Goal: Task Accomplishment & Management: Complete application form

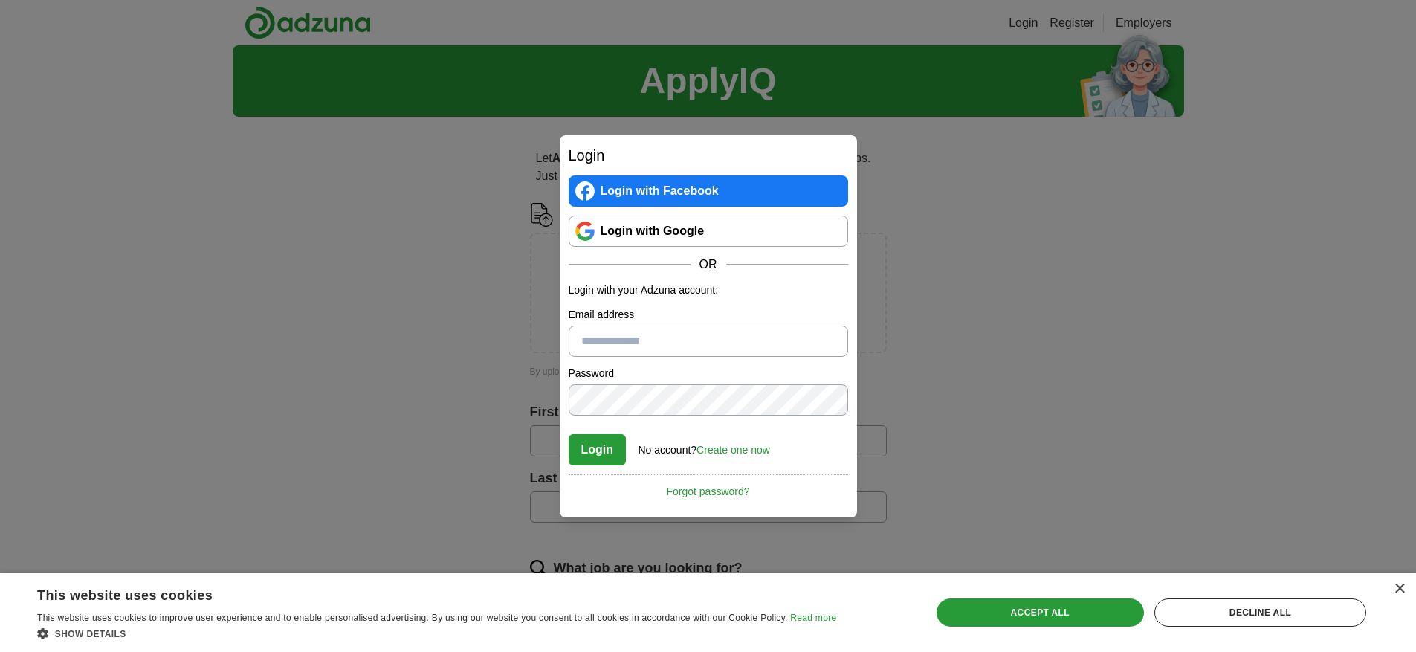
click at [732, 452] on link "Create one now" at bounding box center [734, 450] width 74 height 12
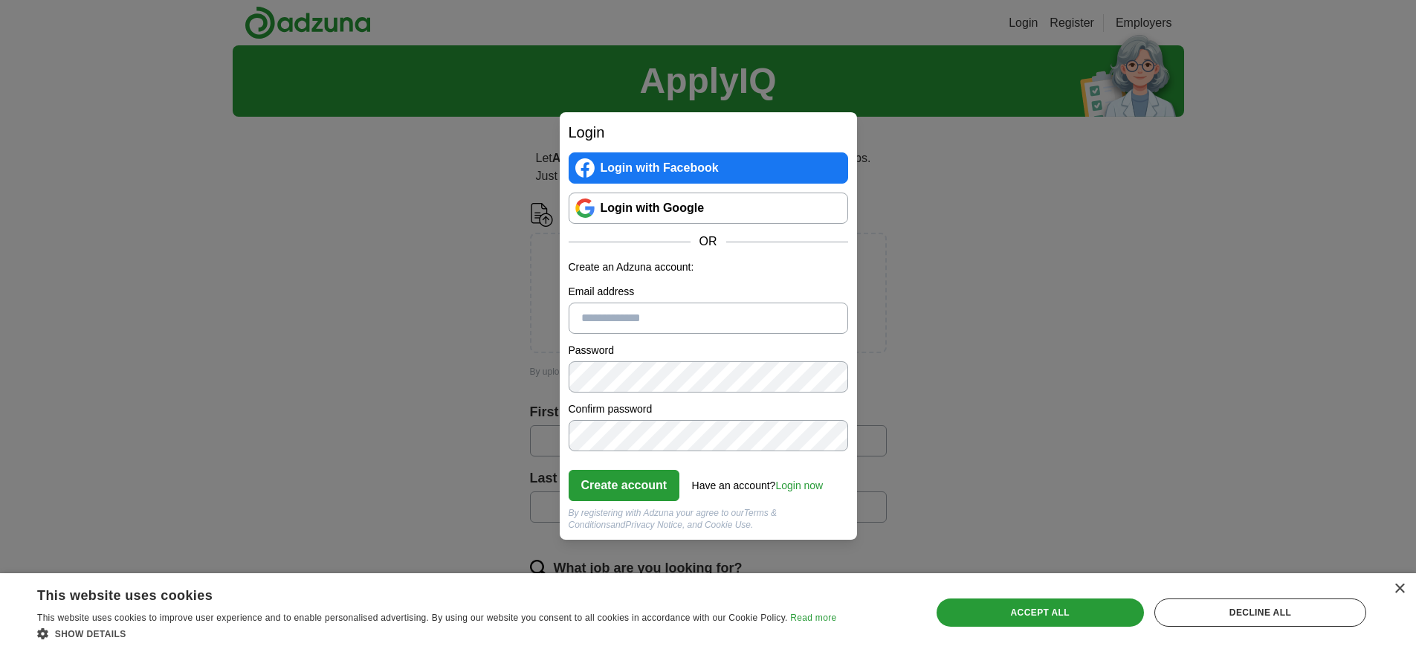
click at [616, 315] on input "Email address" at bounding box center [709, 318] width 280 height 31
type input "**********"
click button "Create account" at bounding box center [625, 485] width 112 height 31
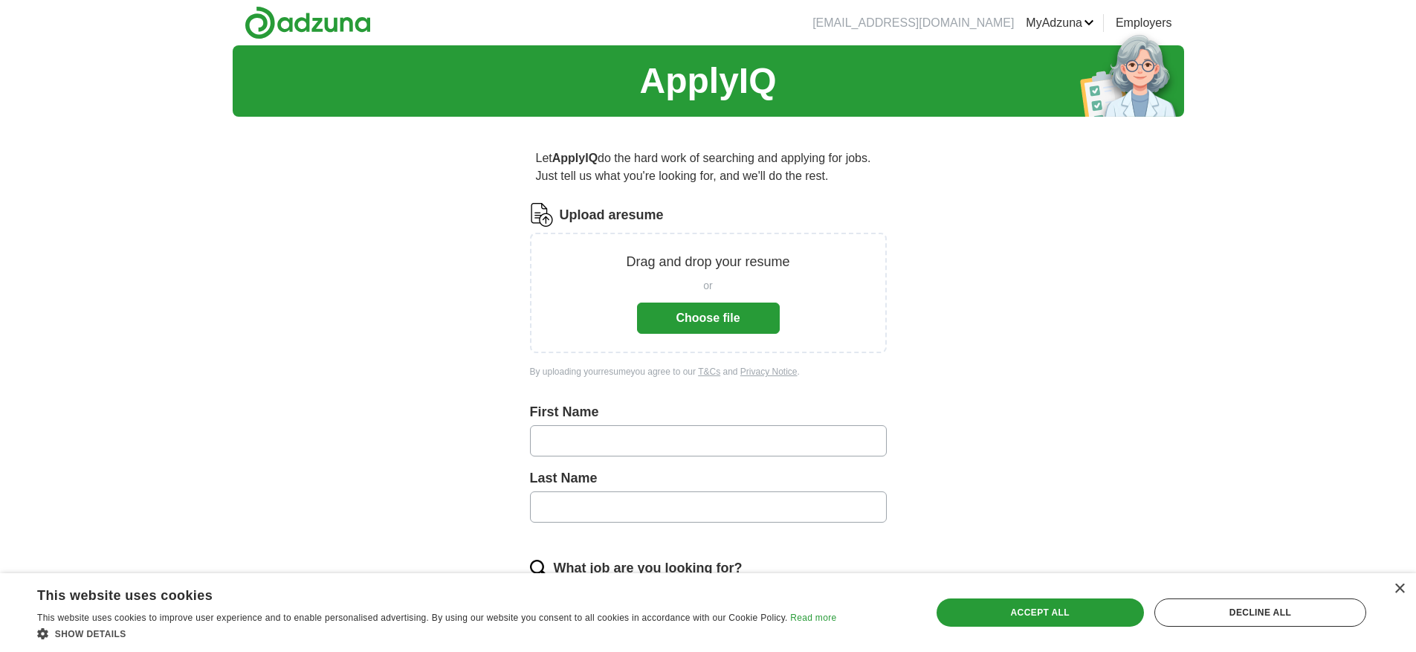
click at [705, 321] on button "Choose file" at bounding box center [708, 318] width 143 height 31
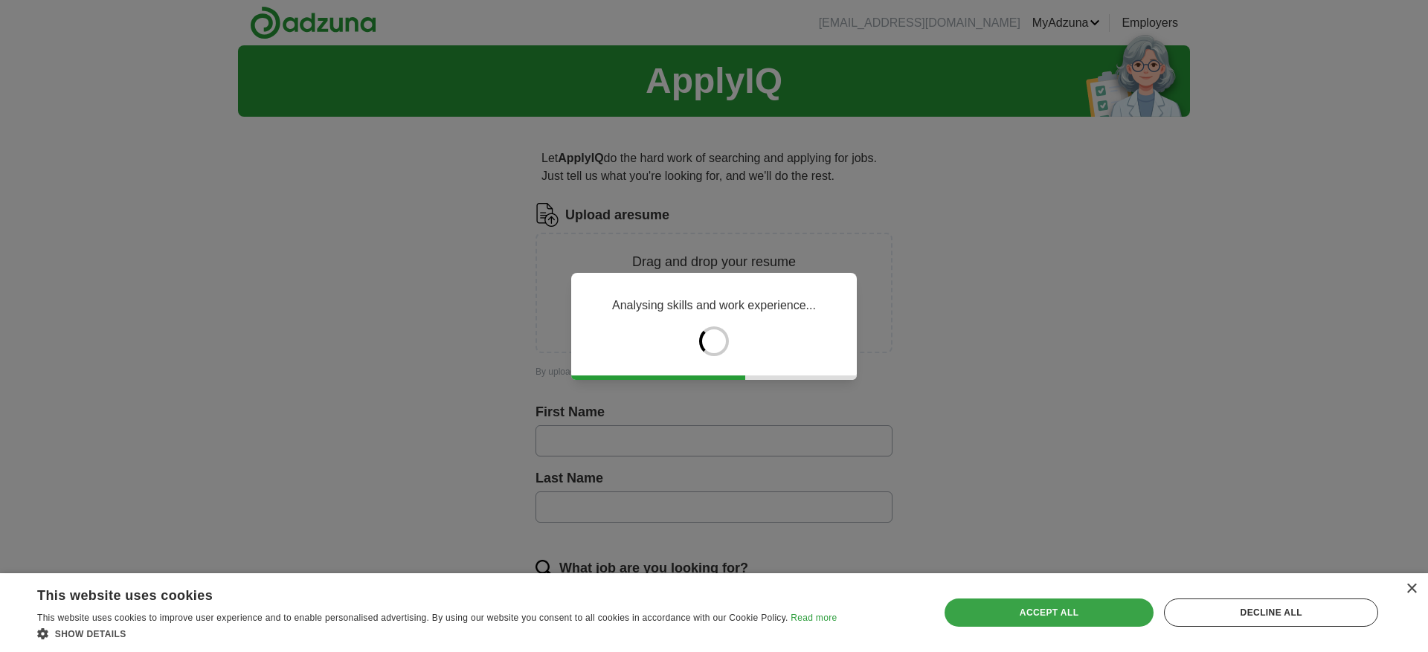
click at [1048, 614] on div "Accept all" at bounding box center [1049, 613] width 210 height 28
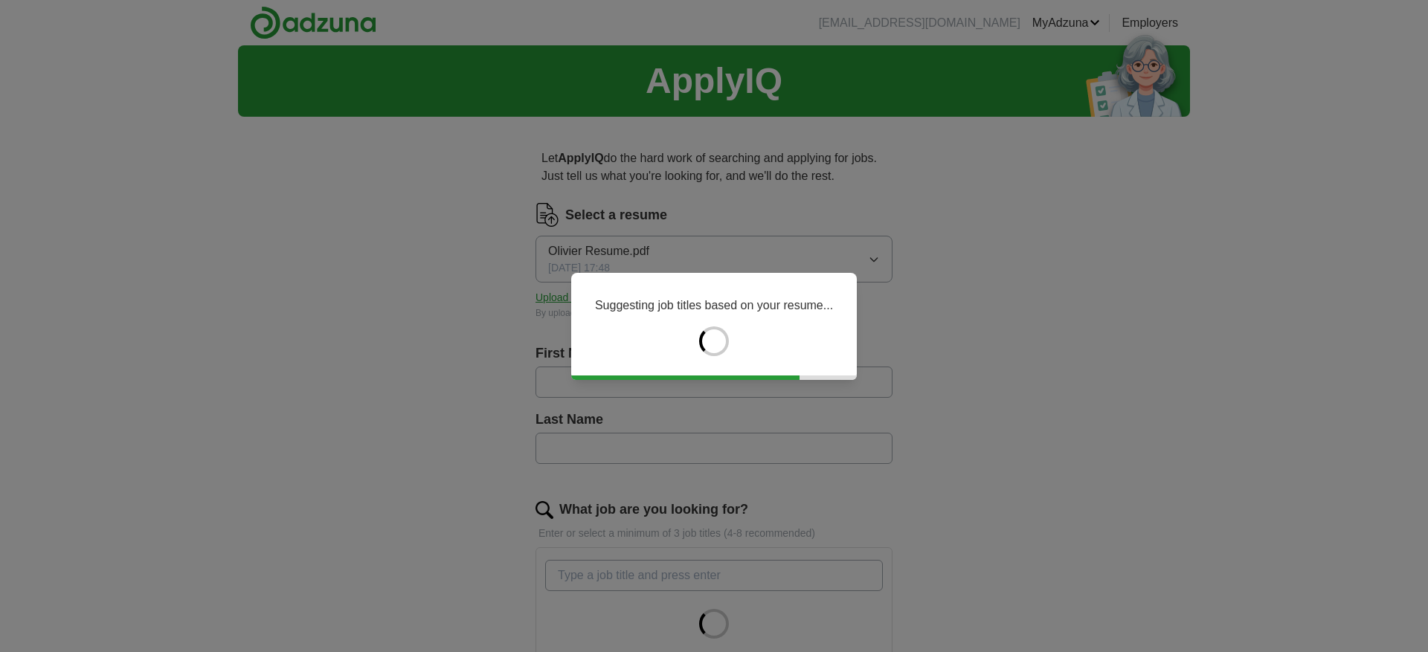
type input "*******"
type input "*****"
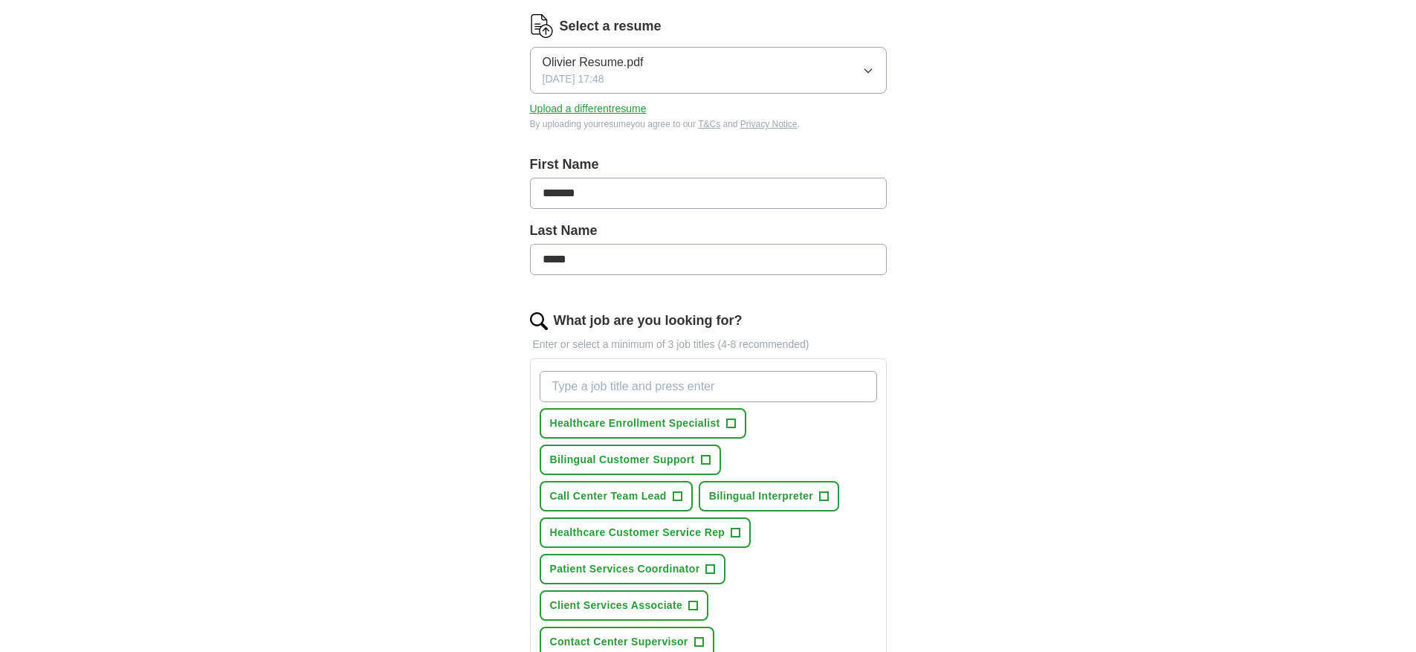
scroll to position [149, 0]
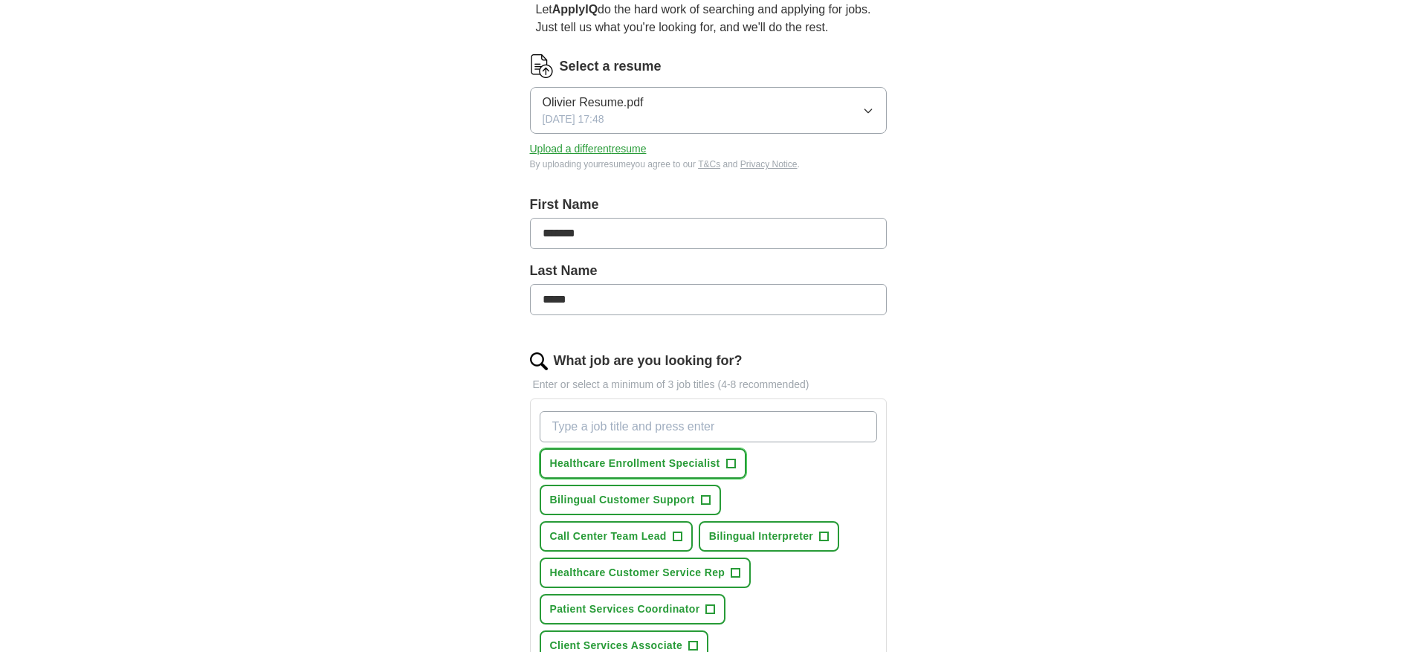
click at [728, 462] on span "+" at bounding box center [730, 464] width 9 height 12
click at [703, 500] on span "+" at bounding box center [705, 500] width 9 height 12
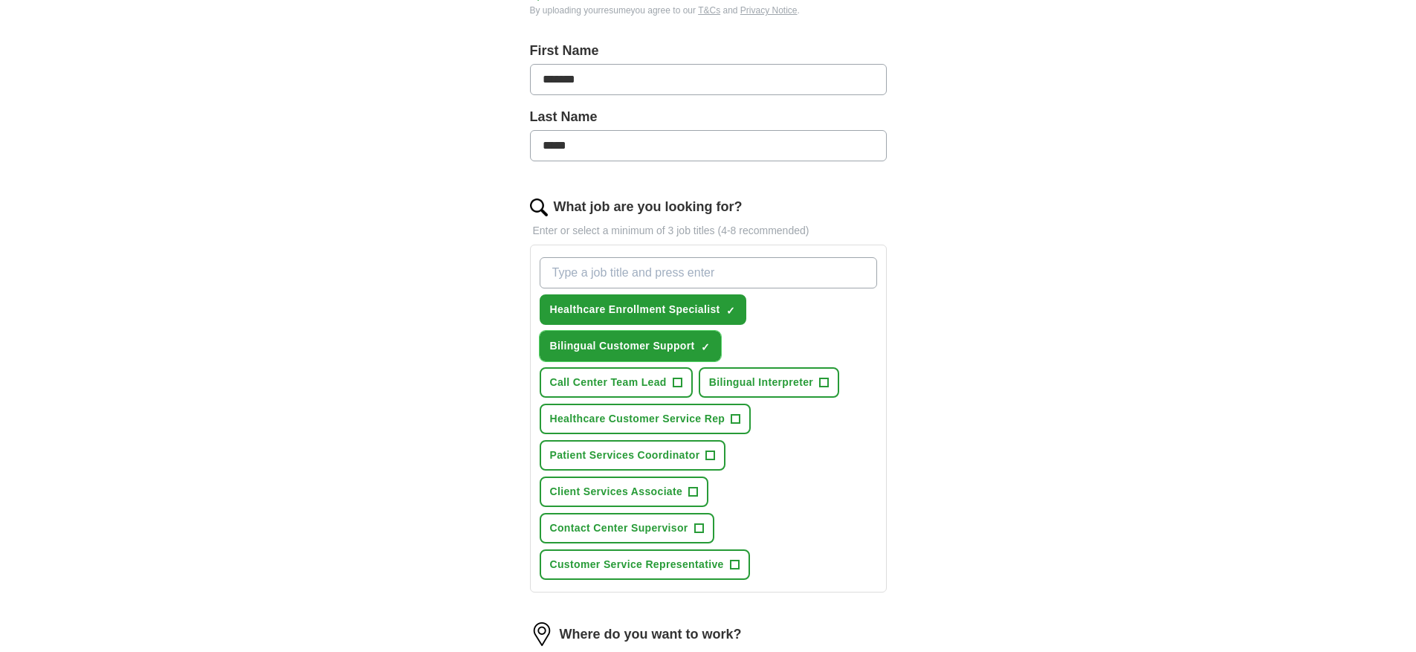
scroll to position [372, 0]
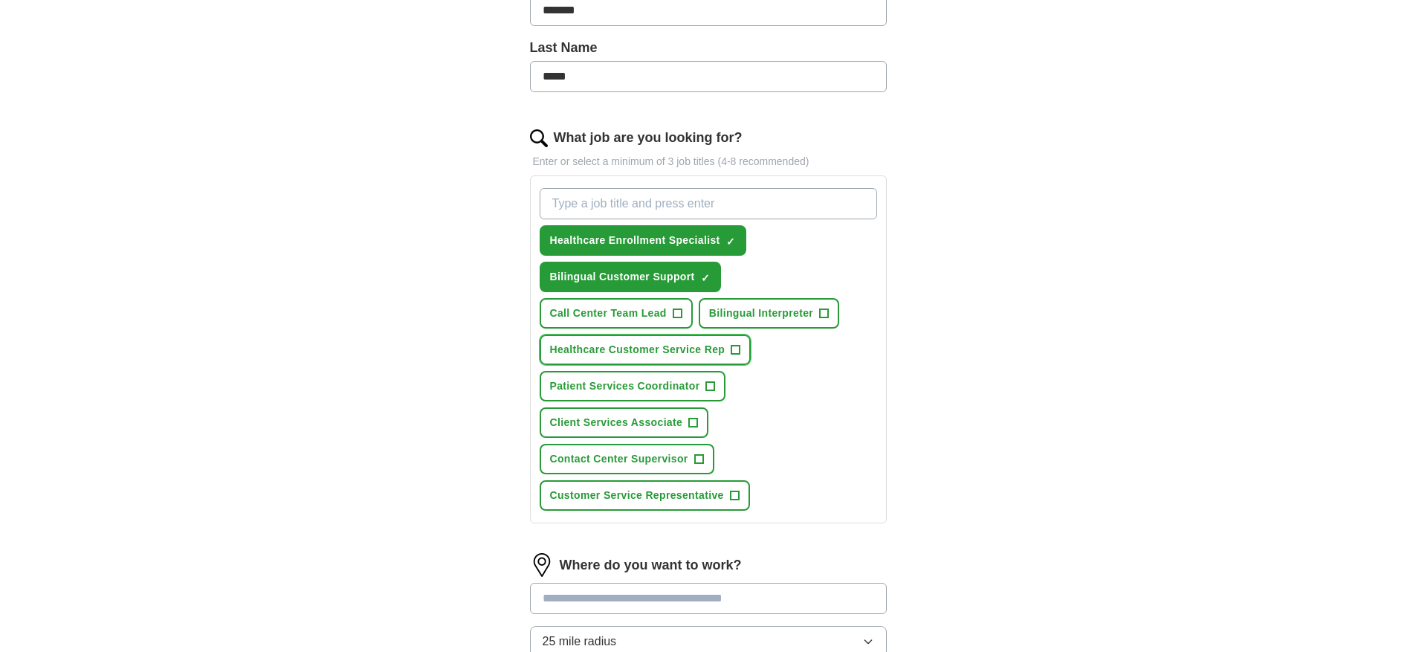
click at [732, 351] on span "+" at bounding box center [736, 350] width 9 height 12
click at [738, 493] on span "+" at bounding box center [734, 496] width 9 height 12
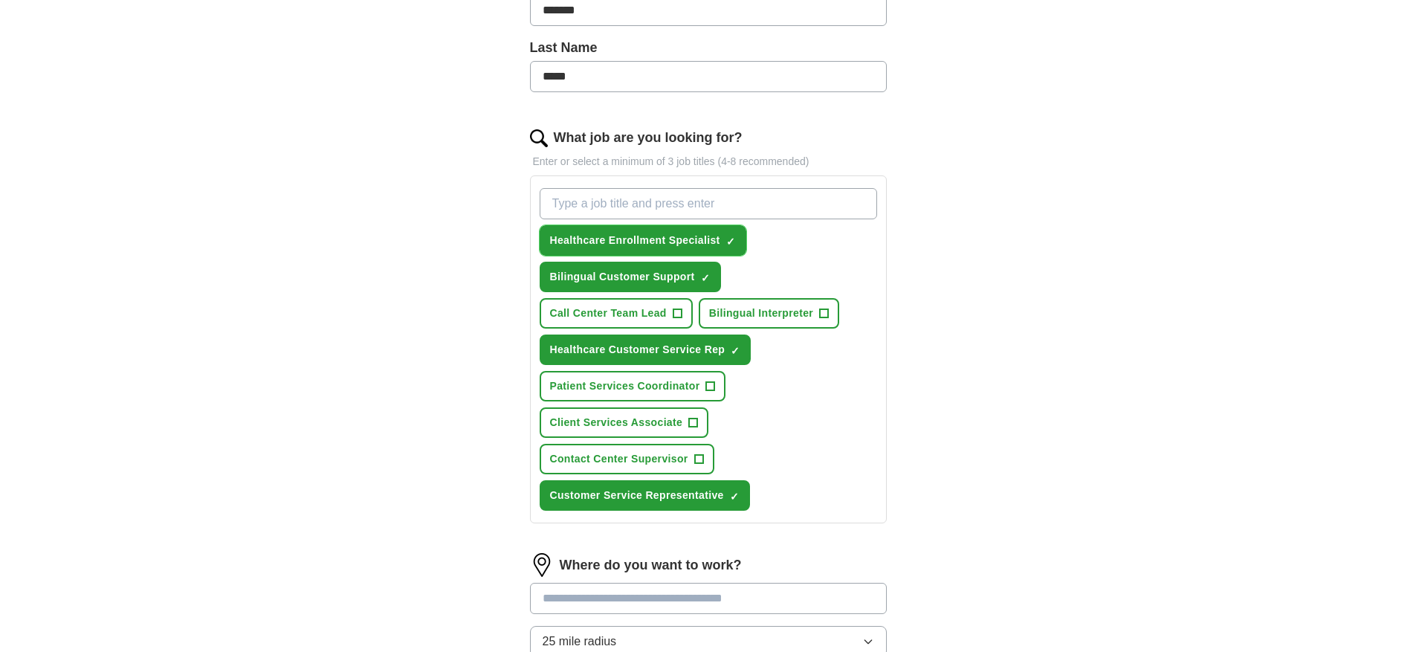
click at [0, 0] on span "×" at bounding box center [0, 0] width 0 height 0
click at [664, 209] on input "What job are you looking for?" at bounding box center [709, 203] width 338 height 31
type input "technical support"
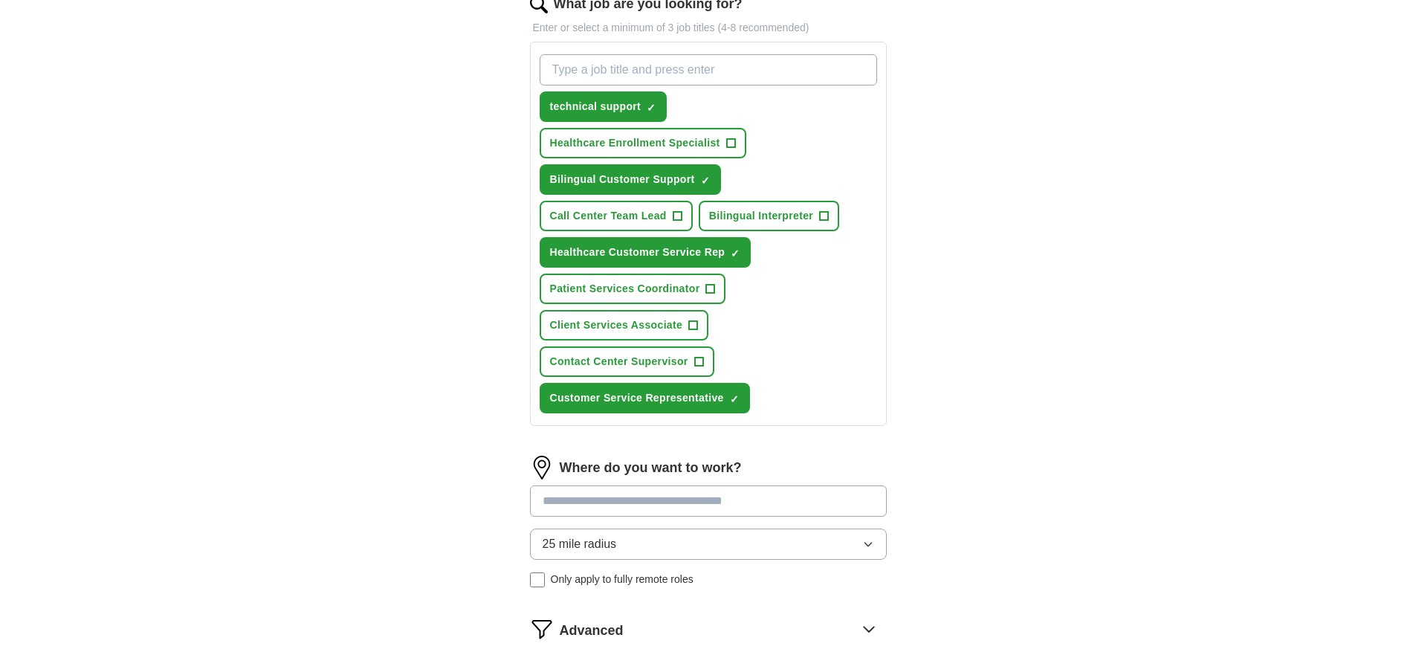
scroll to position [520, 0]
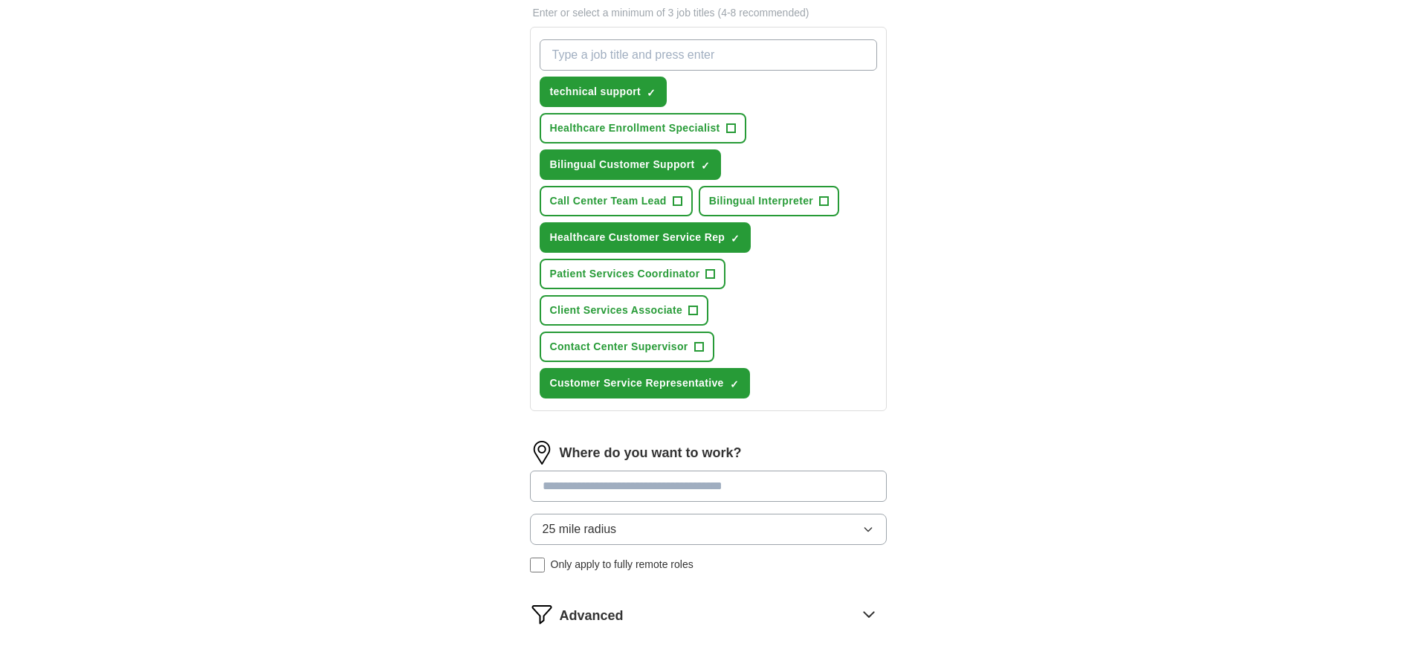
click at [610, 48] on input "What job are you looking for?" at bounding box center [709, 54] width 338 height 31
type input "customer service"
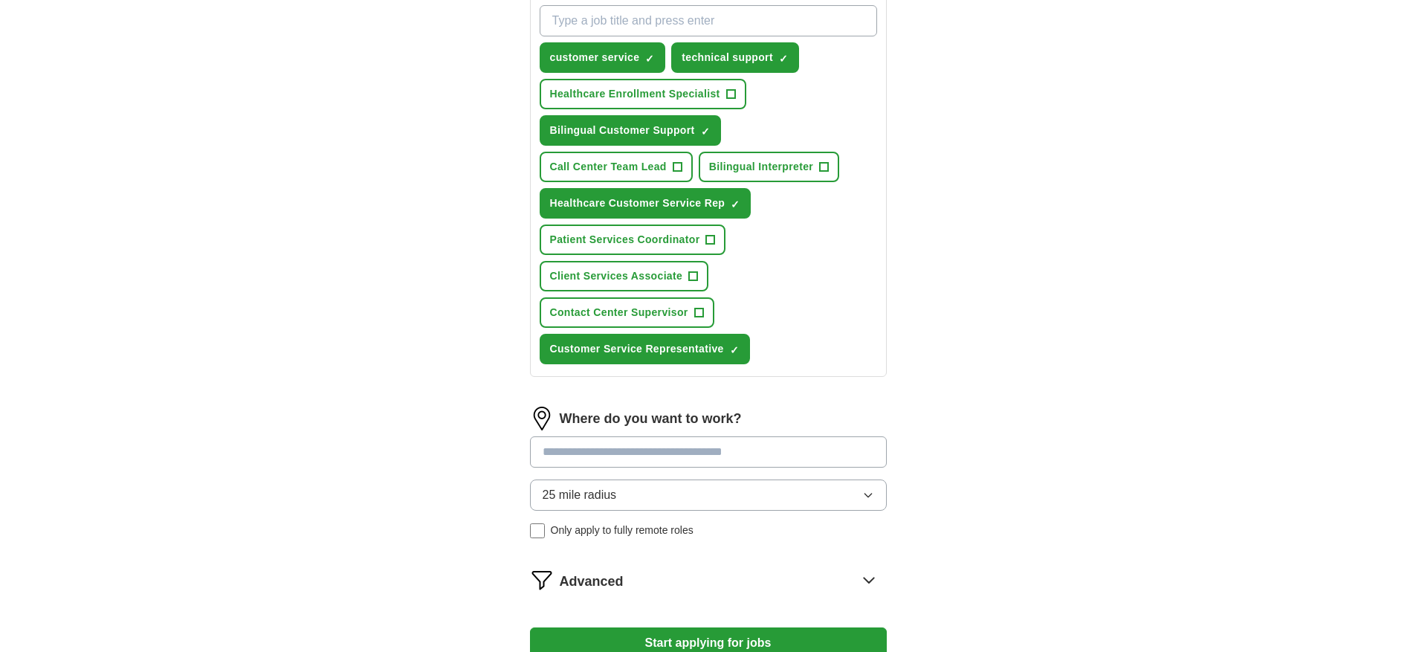
scroll to position [669, 0]
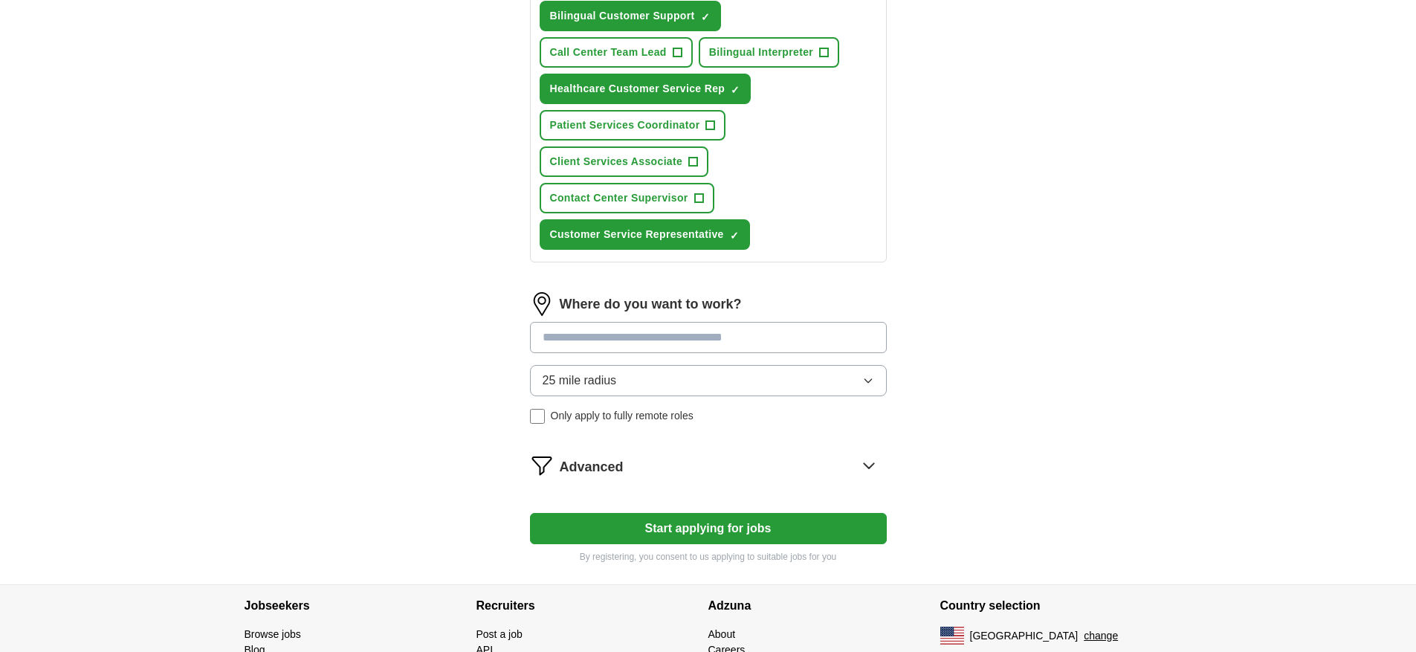
click at [623, 338] on input at bounding box center [708, 337] width 357 height 31
click at [640, 380] on div "Where do you want to work? 25 mile radius Only apply to fully remote roles" at bounding box center [708, 363] width 357 height 143
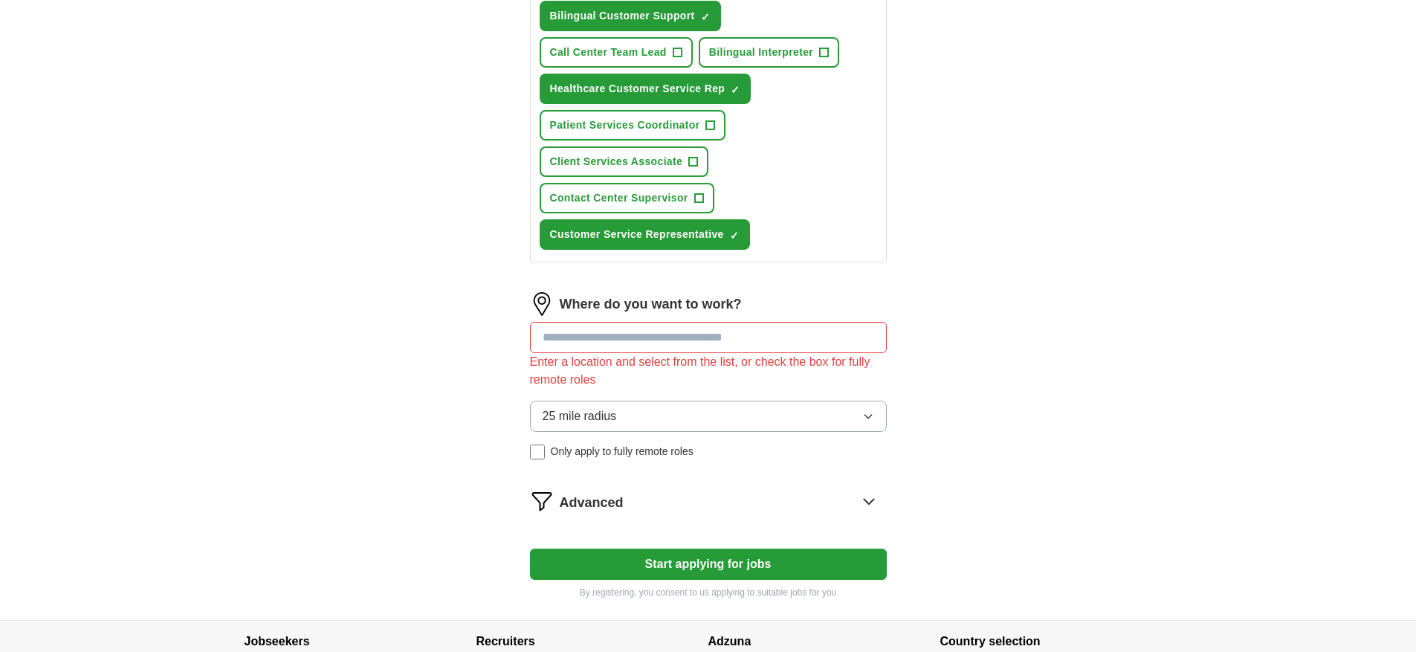
click at [661, 426] on button "25 mile radius" at bounding box center [708, 416] width 357 height 31
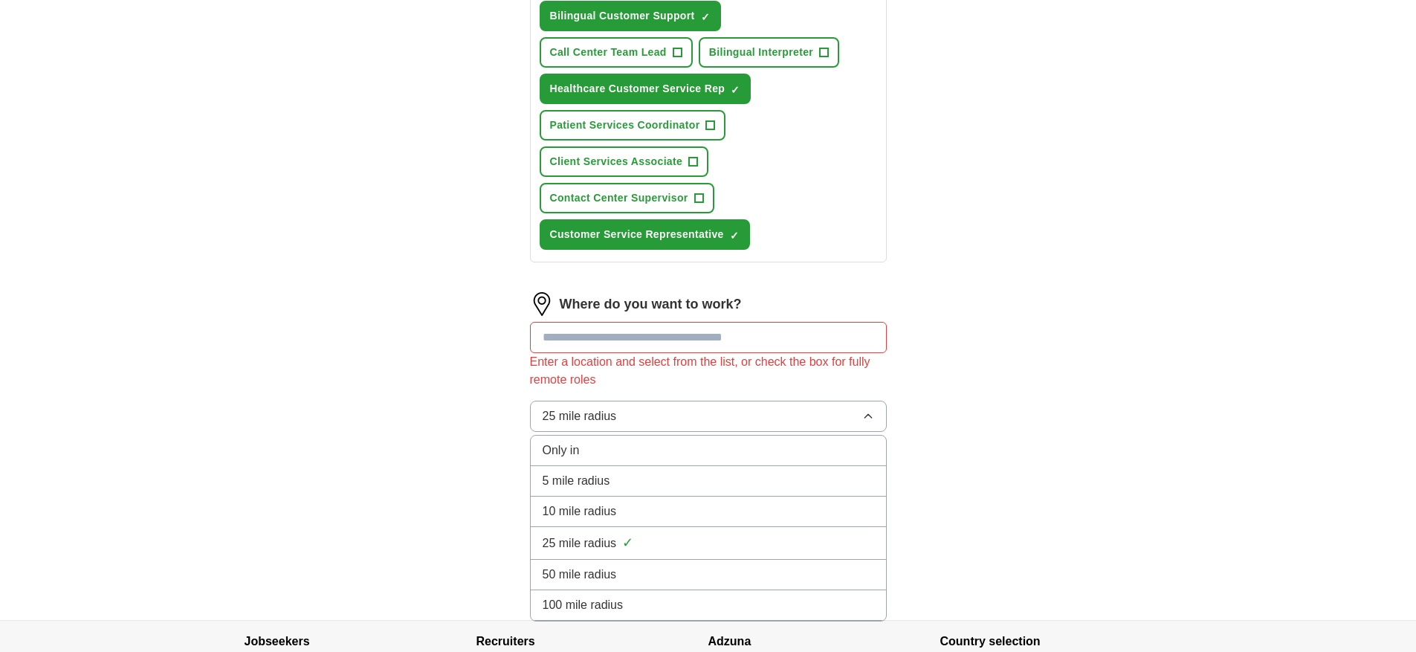
click at [661, 426] on button "25 mile radius" at bounding box center [708, 416] width 357 height 31
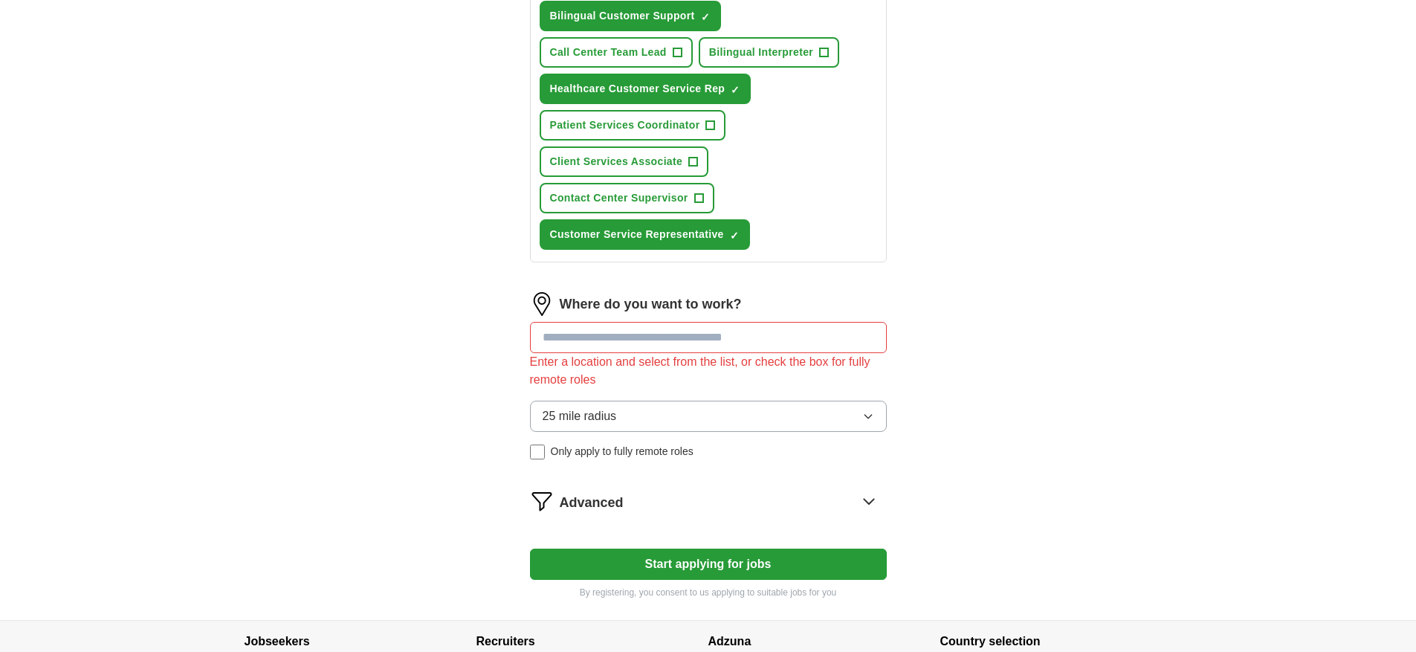
click at [526, 448] on div "Let ApplyIQ do the hard work of searching and applying for jobs. Just tell us w…" at bounding box center [709, 39] width 476 height 1161
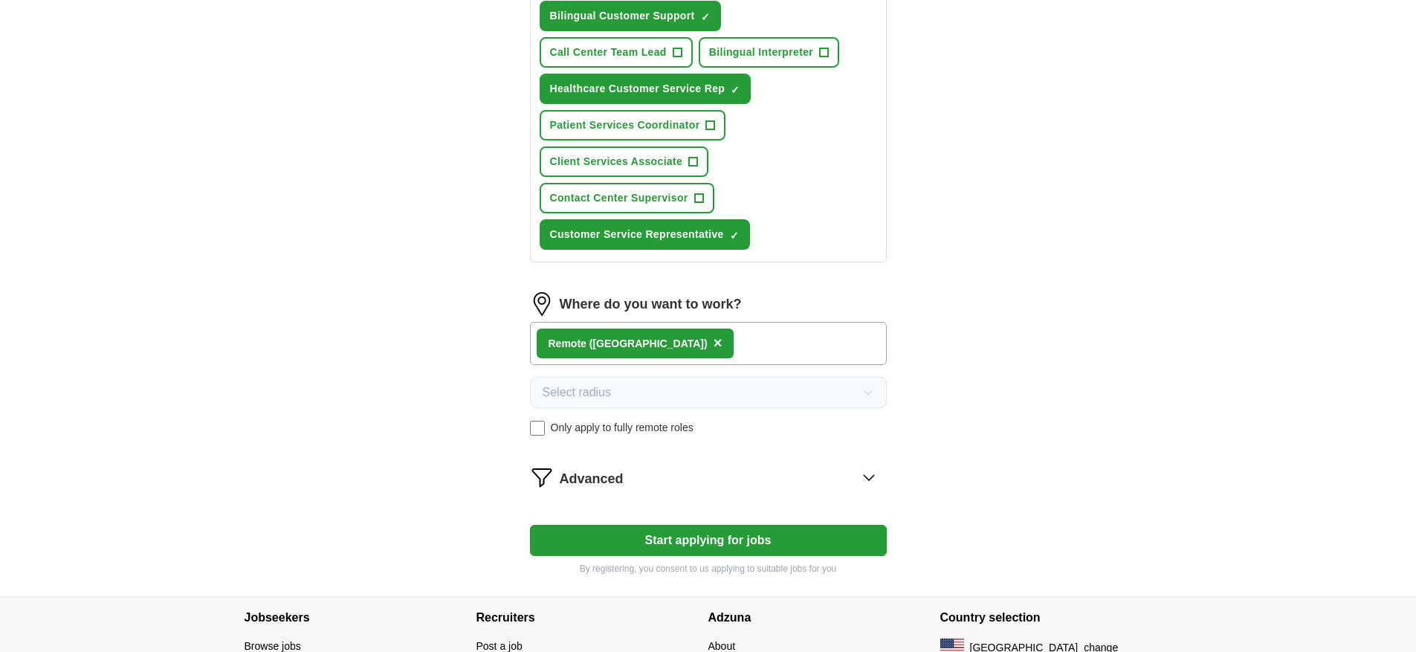
click at [865, 476] on icon at bounding box center [869, 477] width 10 height 5
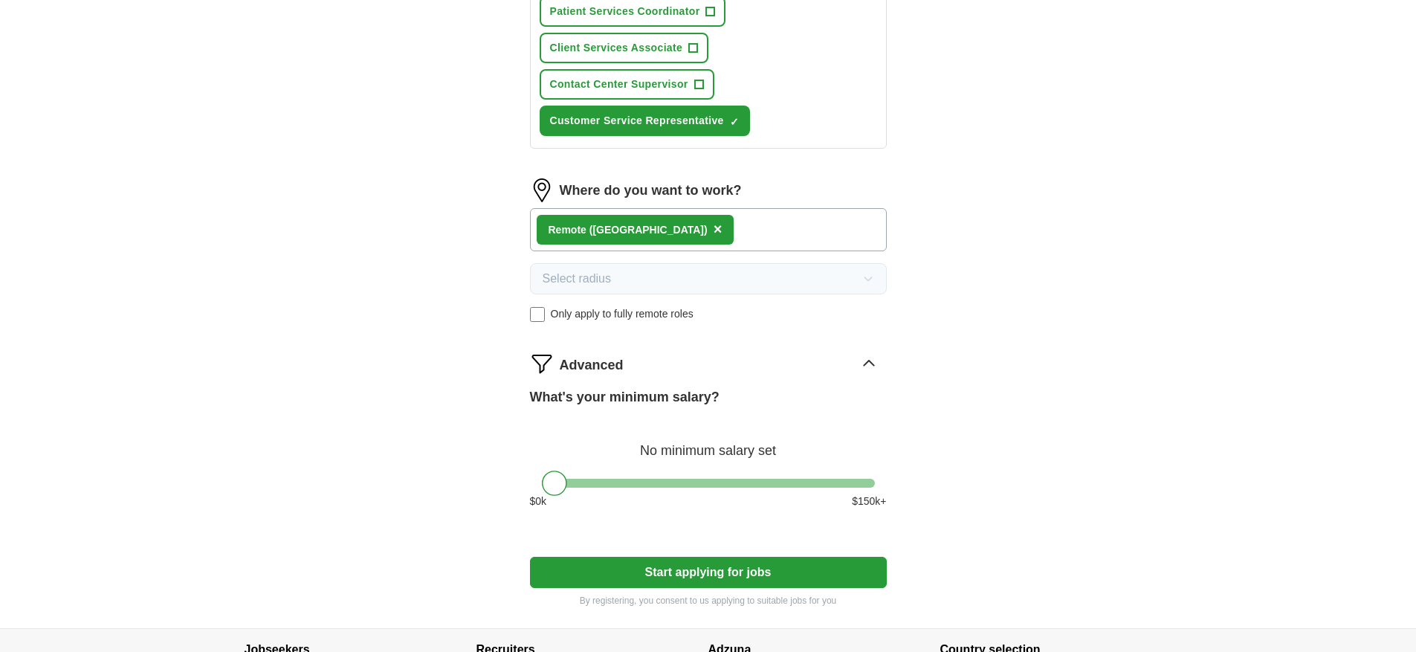
scroll to position [818, 0]
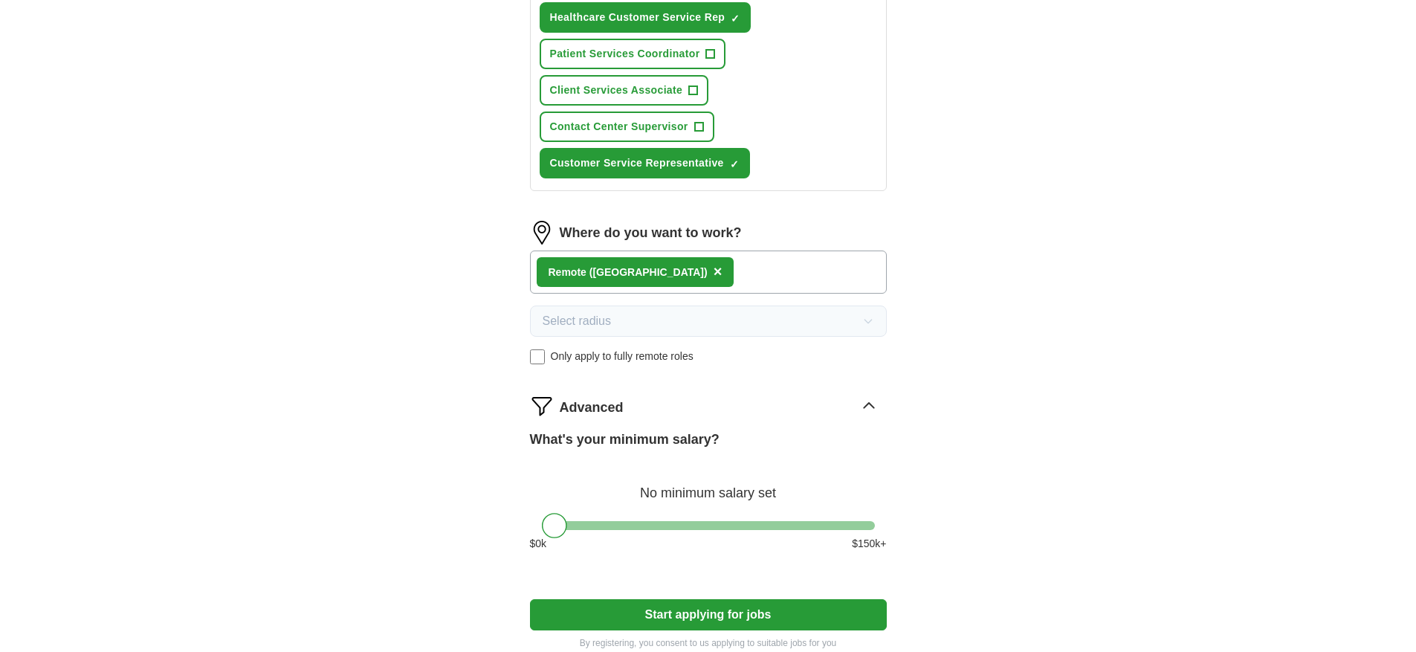
scroll to position [909, 0]
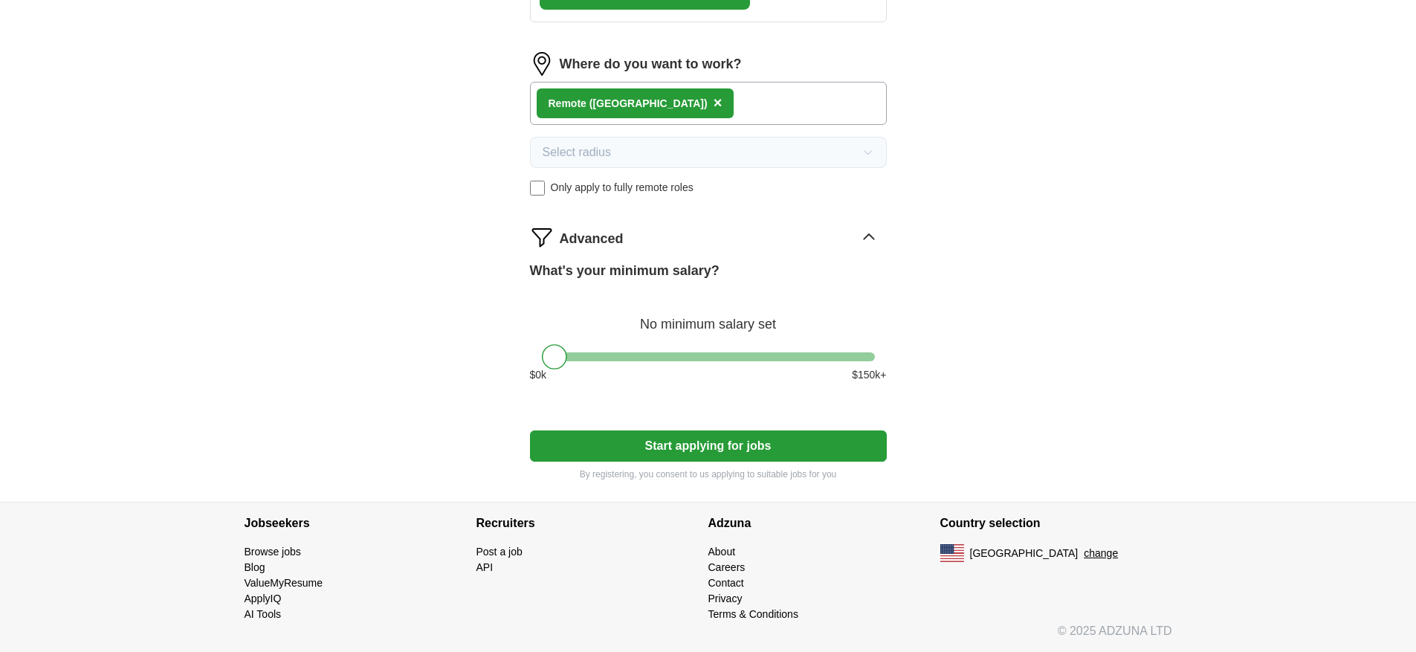
click at [680, 454] on button "Start applying for jobs" at bounding box center [708, 445] width 357 height 31
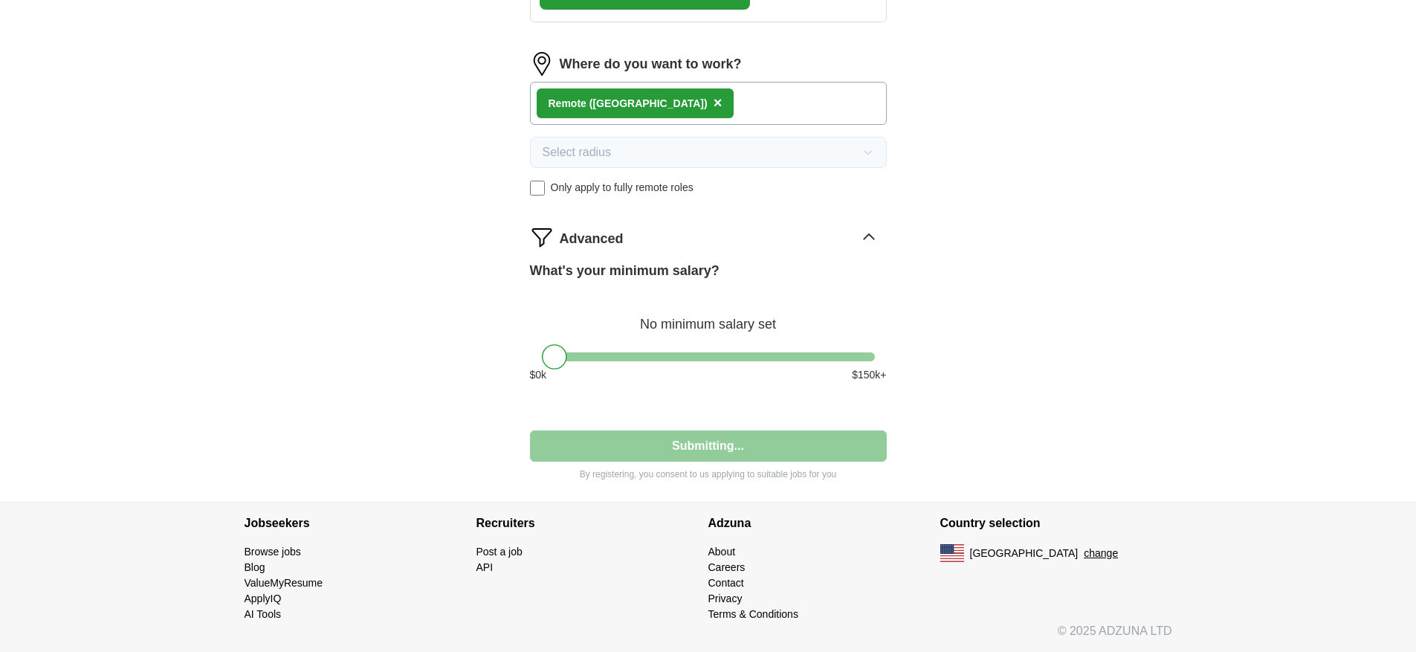
select select "**"
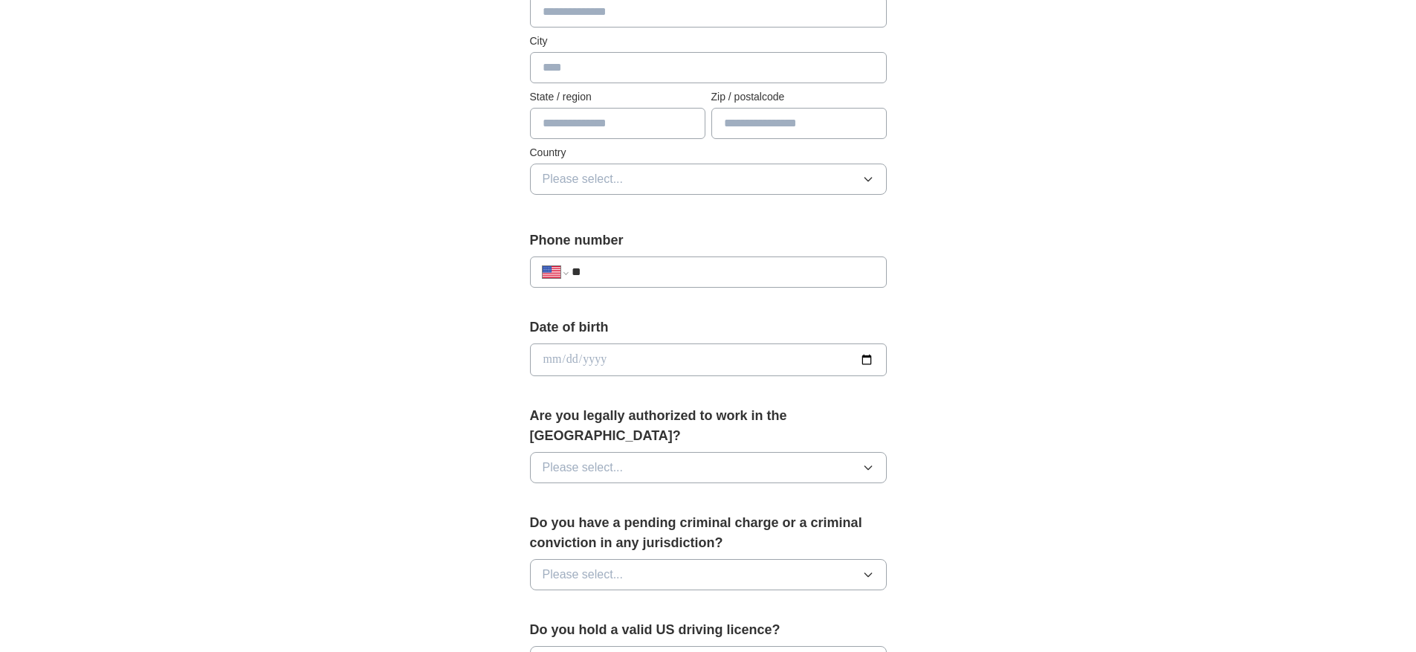
scroll to position [877, 0]
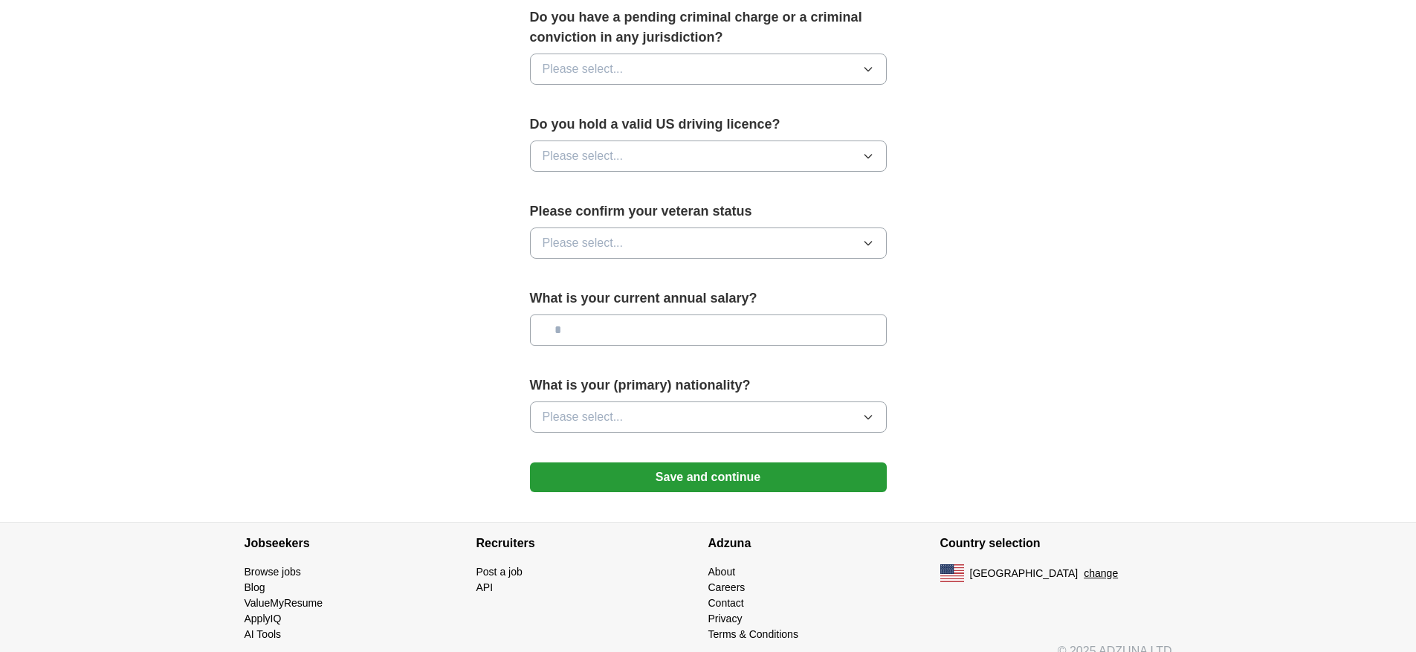
click at [693, 462] on button "Save and continue" at bounding box center [708, 477] width 357 height 30
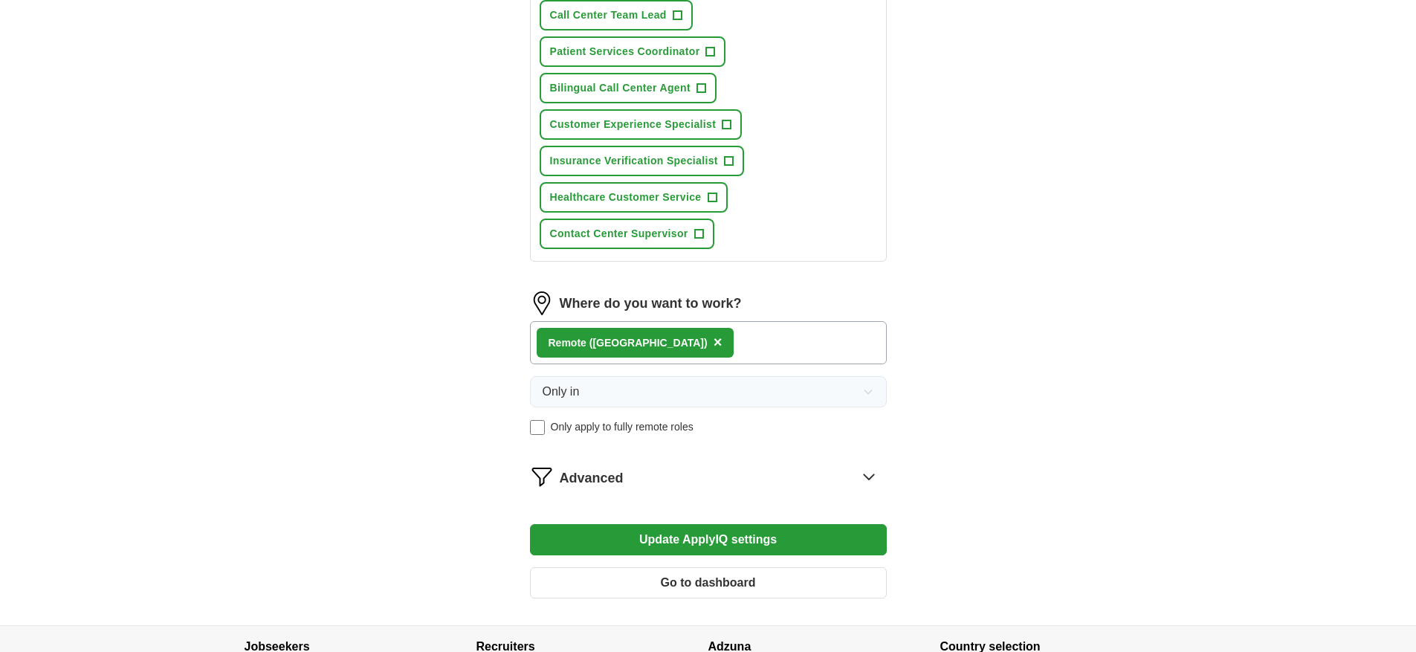
scroll to position [744, 0]
click at [686, 541] on button "Update ApplyIQ settings" at bounding box center [708, 538] width 357 height 31
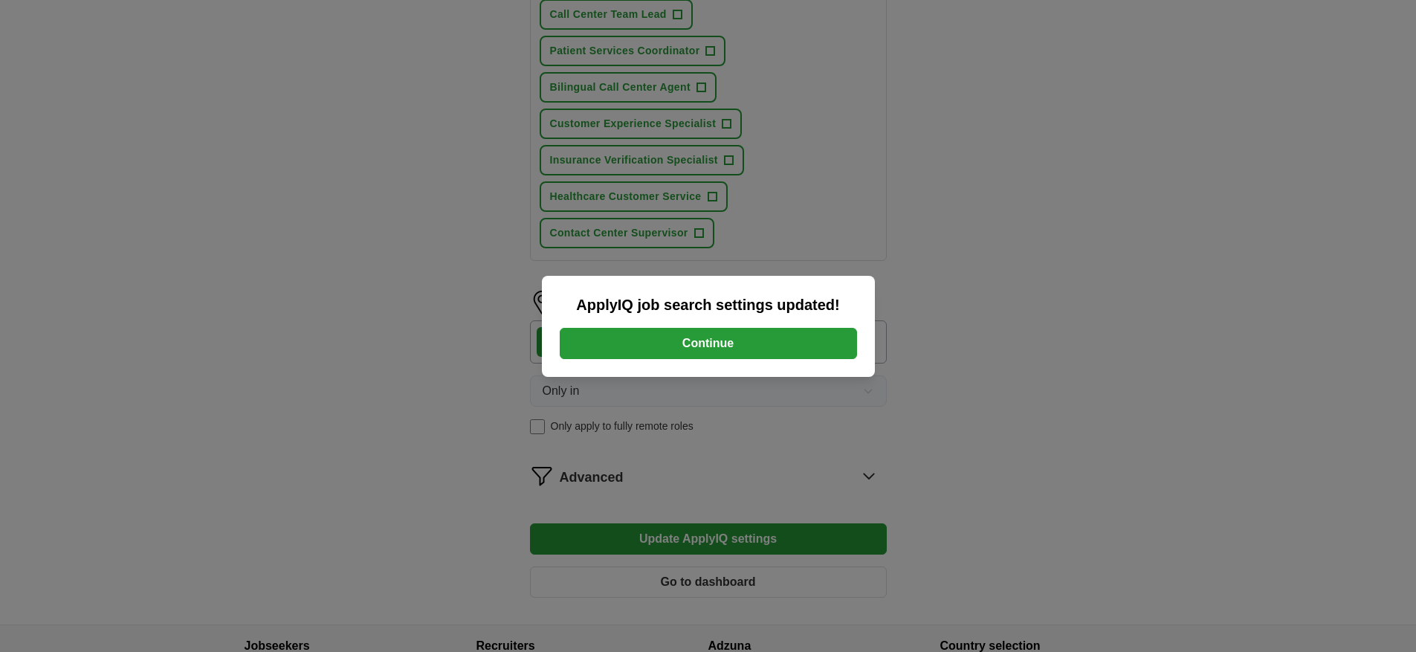
click at [696, 347] on button "Continue" at bounding box center [708, 343] width 297 height 31
